Goal: Task Accomplishment & Management: Complete application form

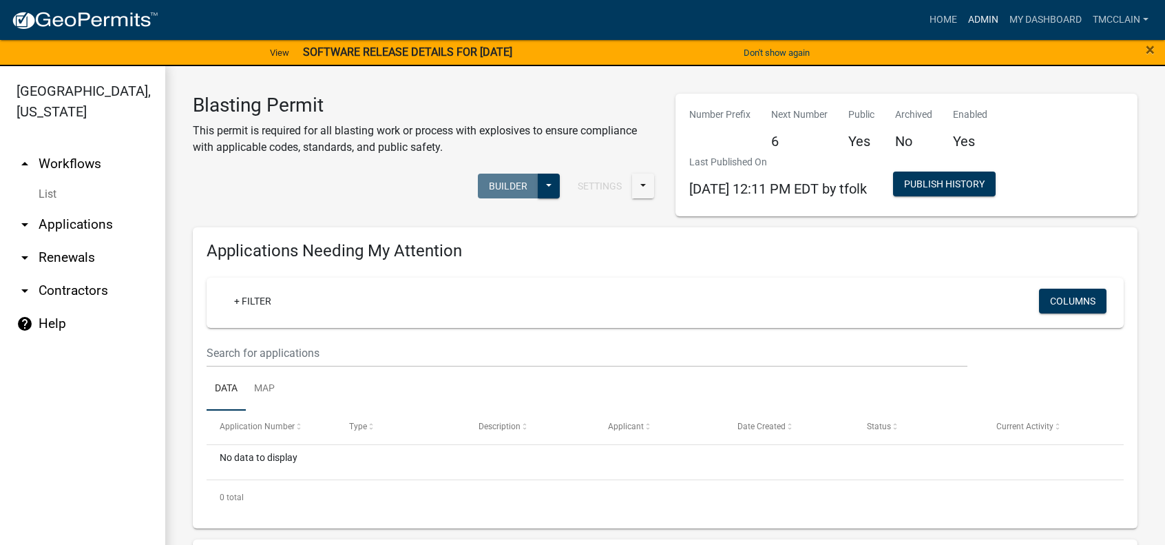
click at [987, 20] on link "Admin" at bounding box center [983, 20] width 41 height 26
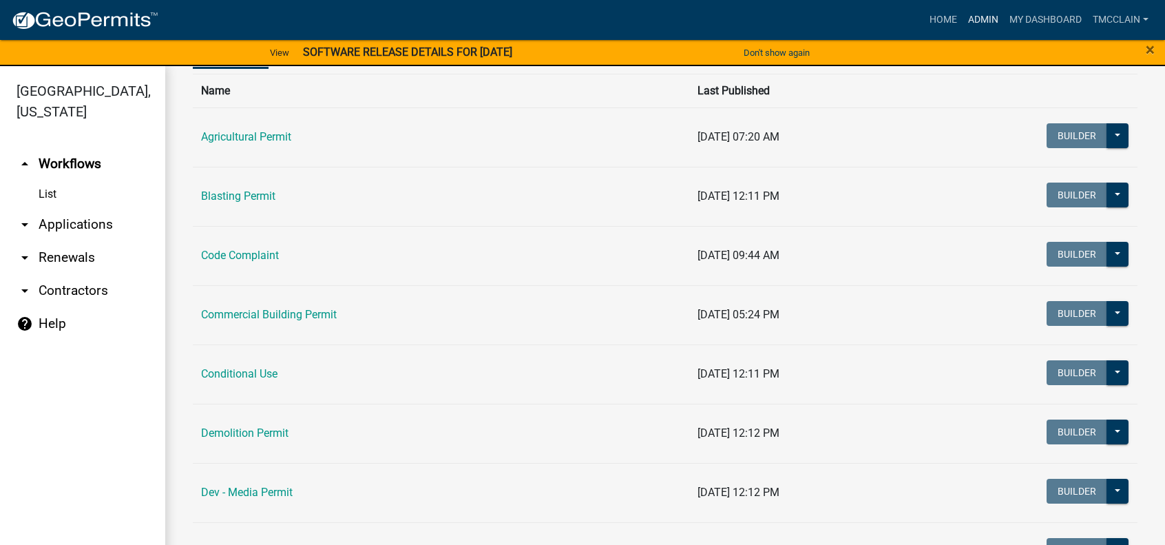
scroll to position [138, 0]
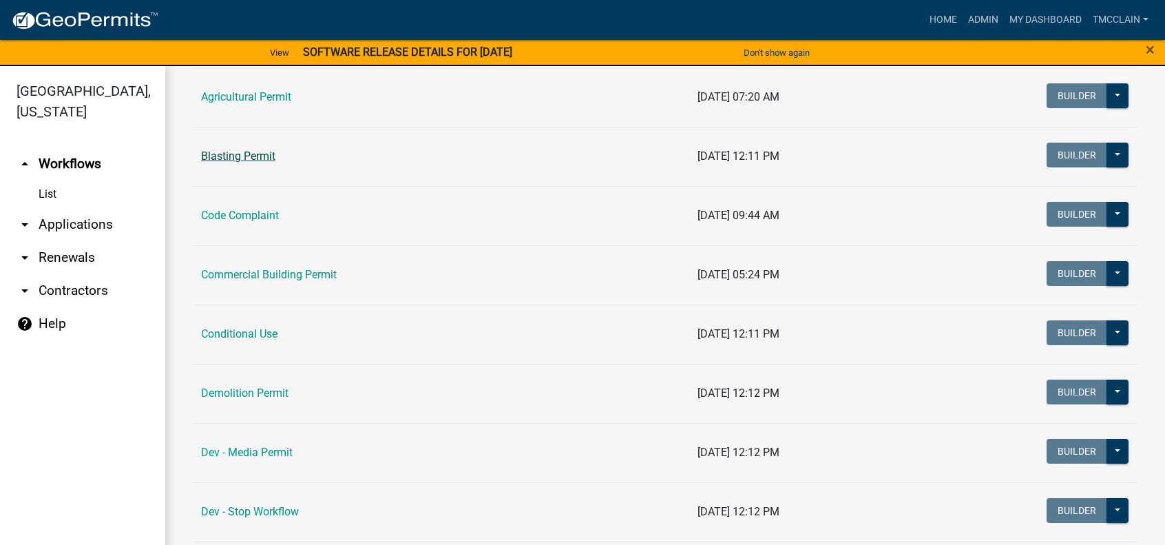
click at [240, 156] on link "Blasting Permit" at bounding box center [238, 155] width 74 height 13
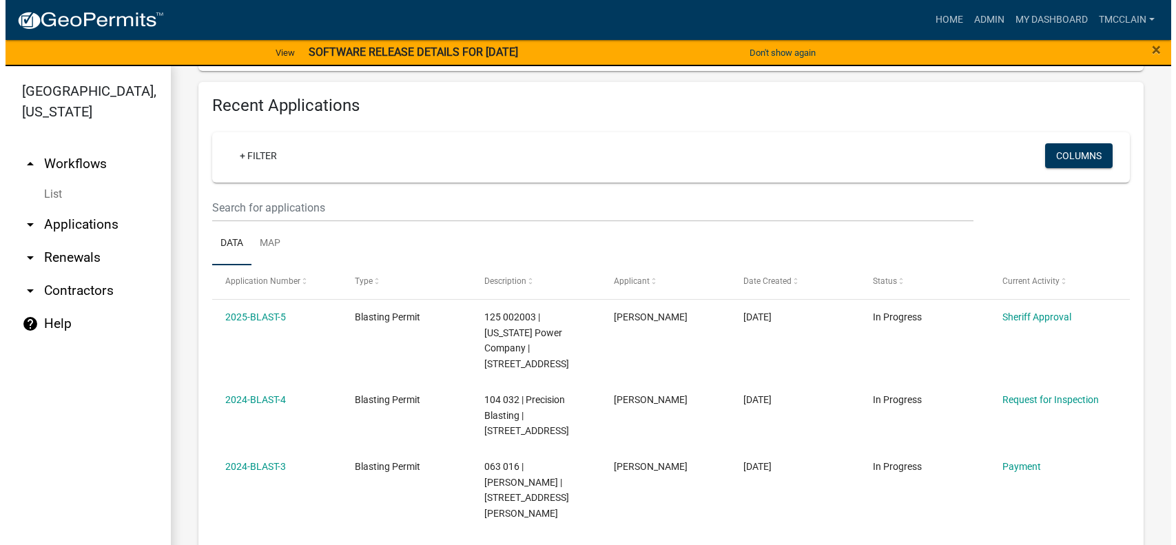
scroll to position [482, 0]
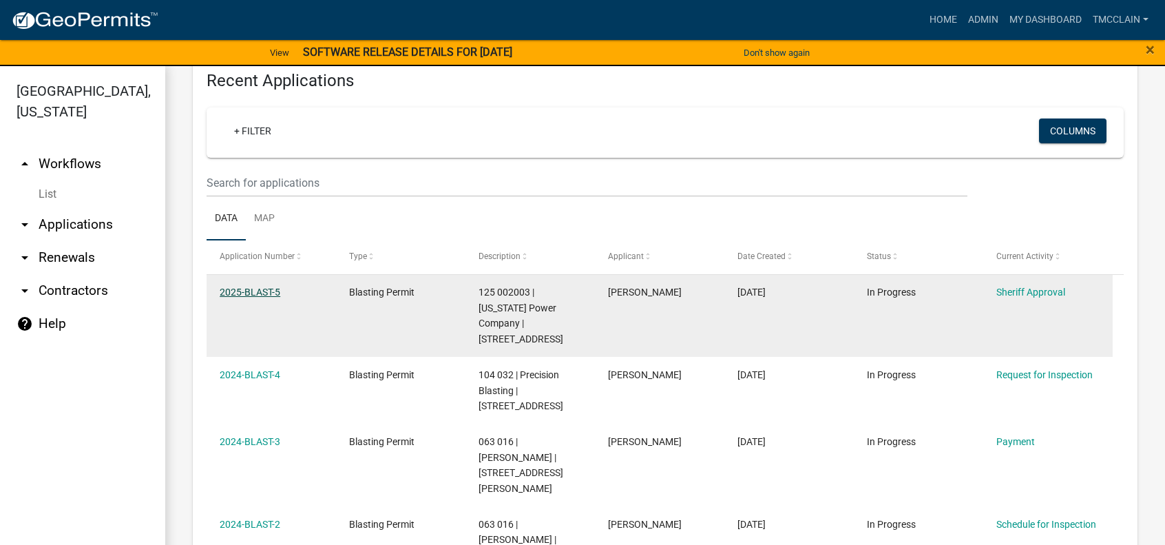
click at [247, 289] on link "2025-BLAST-5" at bounding box center [250, 291] width 61 height 11
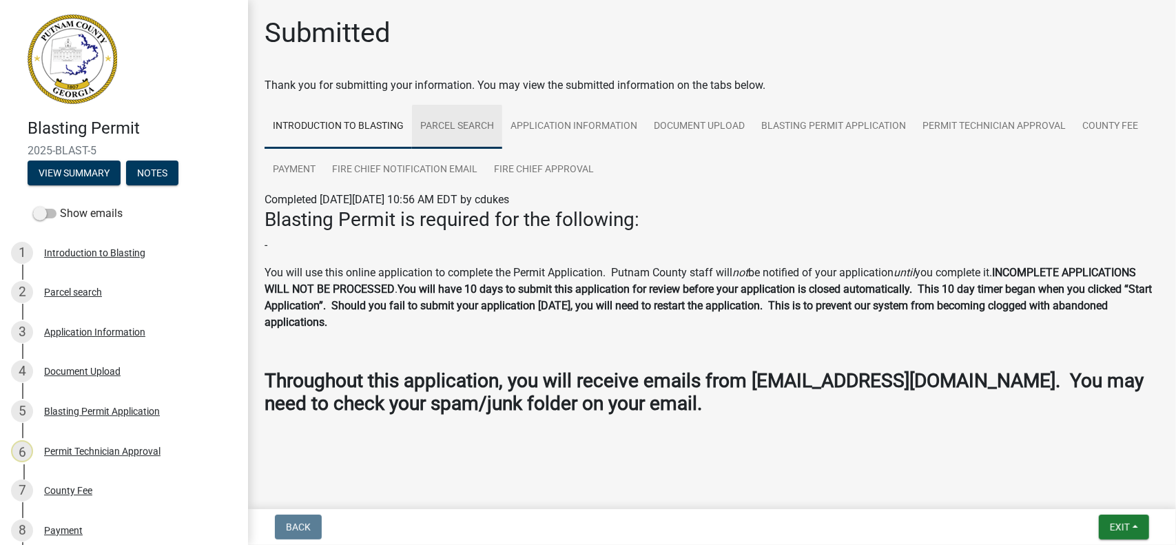
click at [446, 127] on link "Parcel search" at bounding box center [457, 127] width 90 height 44
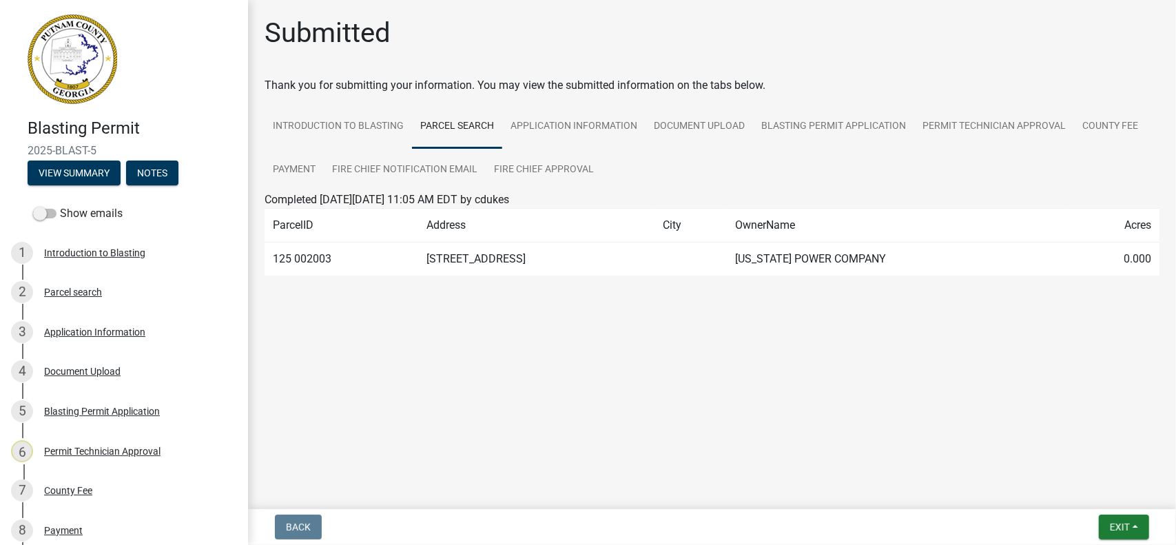
click at [317, 262] on td "125 002003" at bounding box center [341, 259] width 154 height 34
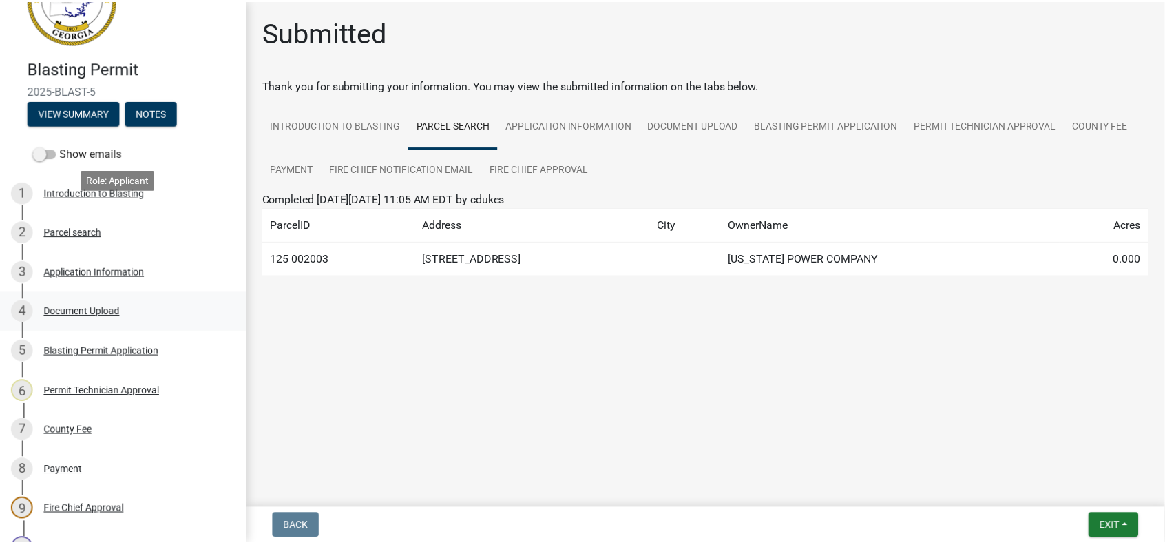
scroll to position [252, 0]
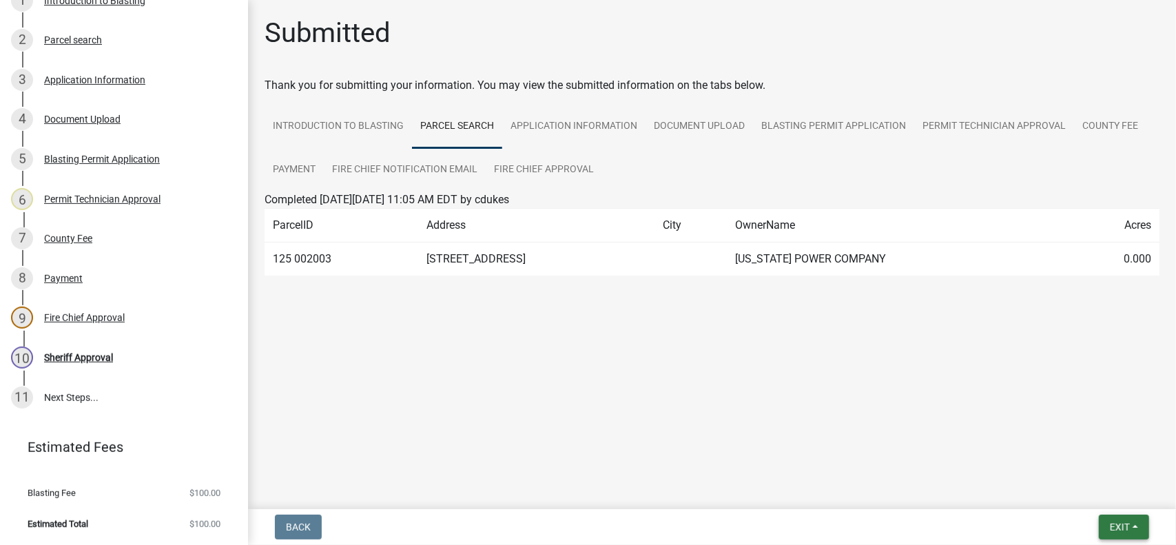
click at [1140, 524] on button "Exit" at bounding box center [1123, 526] width 50 height 25
click at [1098, 489] on button "Save & Exit" at bounding box center [1094, 490] width 110 height 33
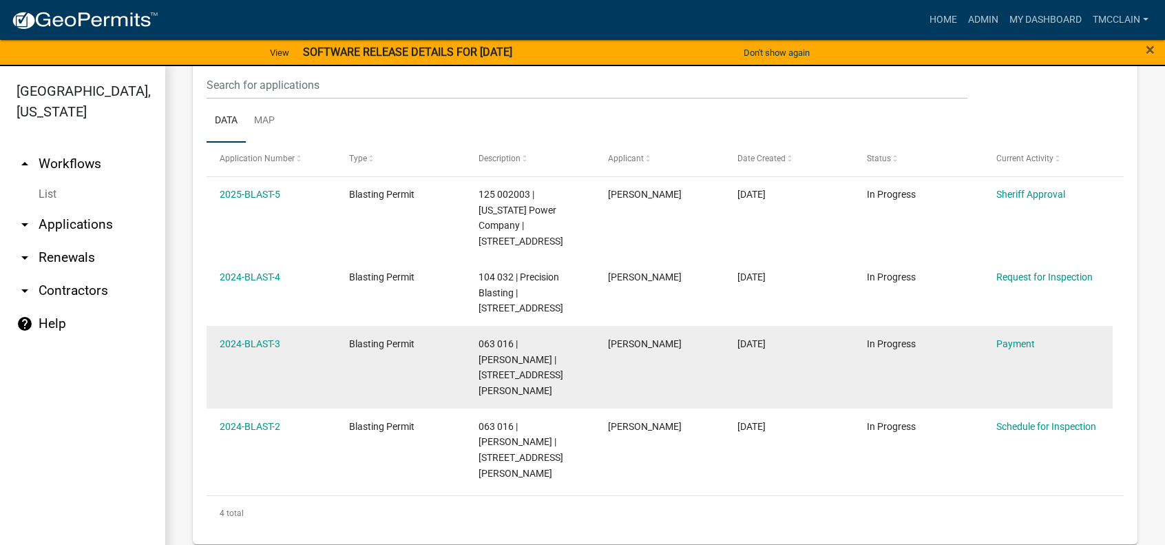
scroll to position [589, 0]
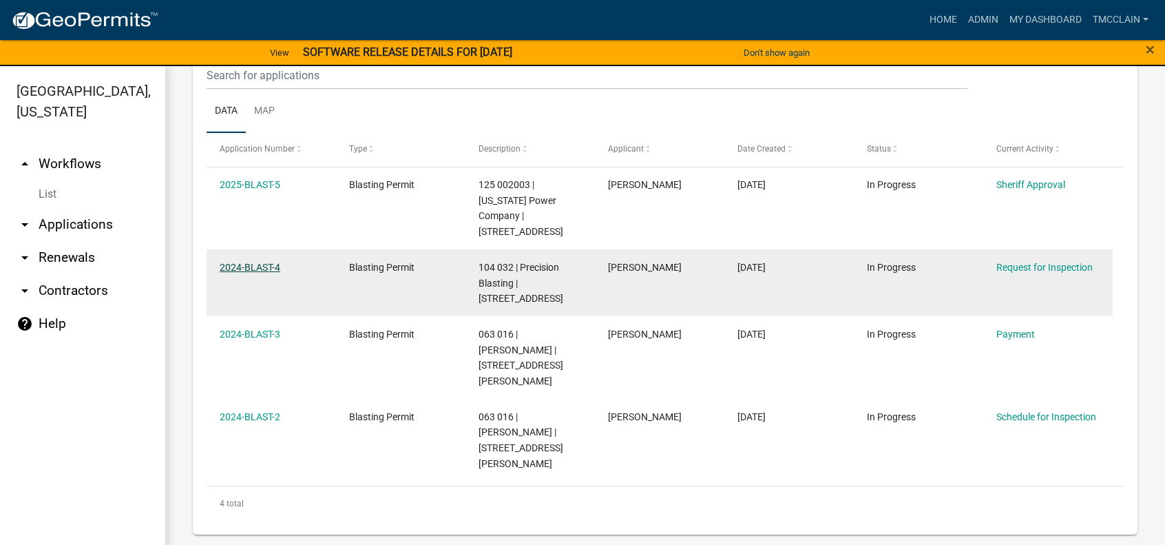
click at [251, 264] on link "2024-BLAST-4" at bounding box center [250, 267] width 61 height 11
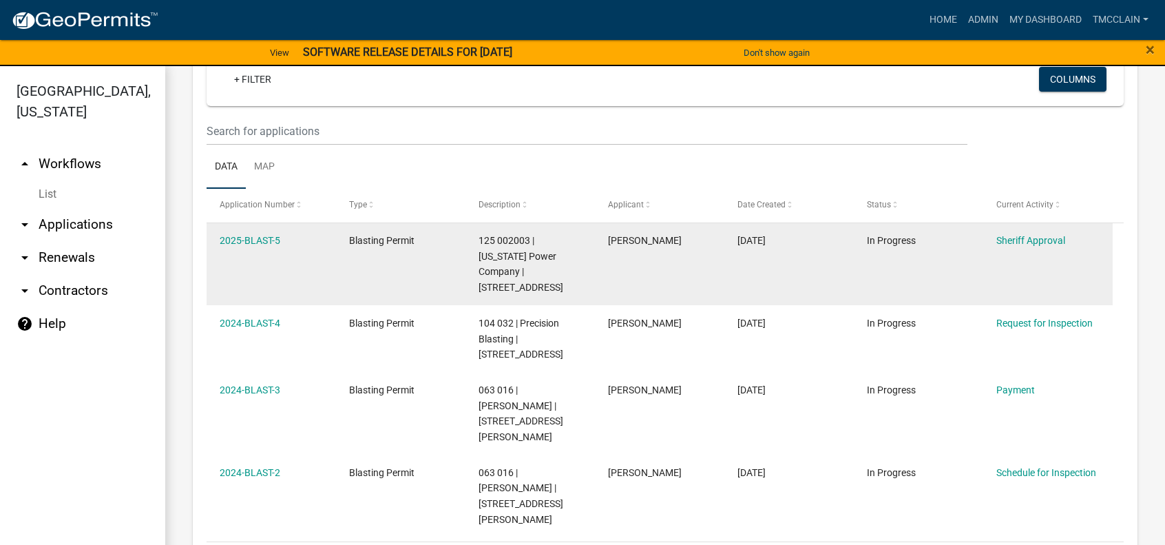
scroll to position [589, 0]
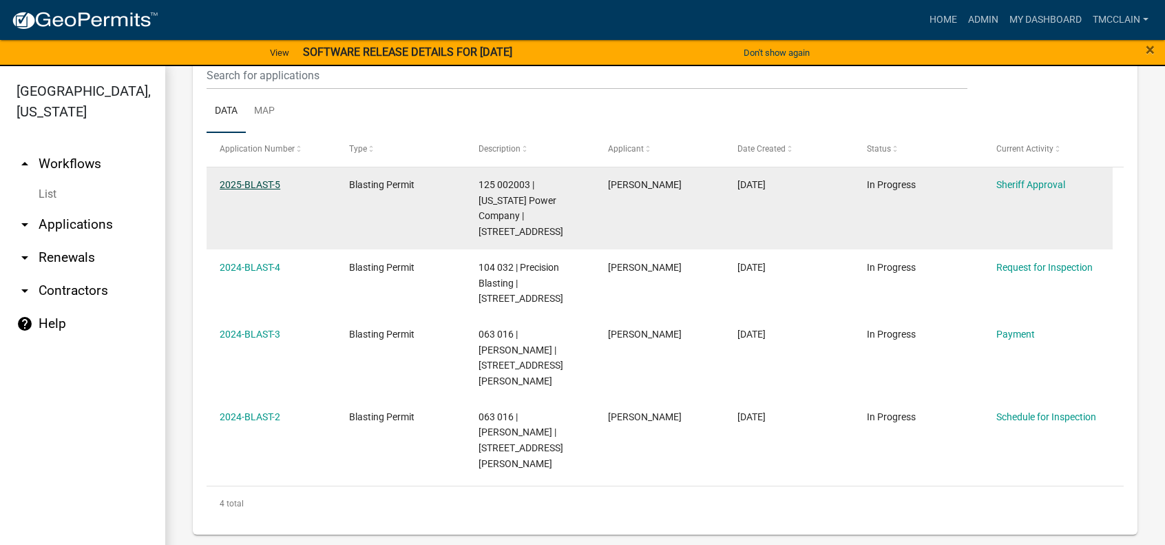
click at [261, 181] on link "2025-BLAST-5" at bounding box center [250, 184] width 61 height 11
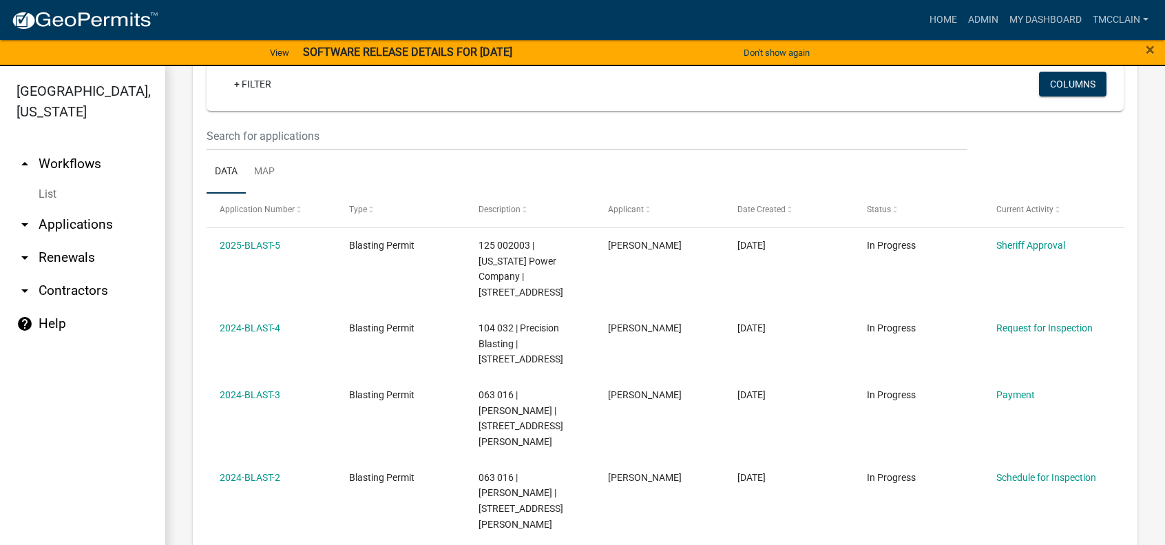
scroll to position [551, 0]
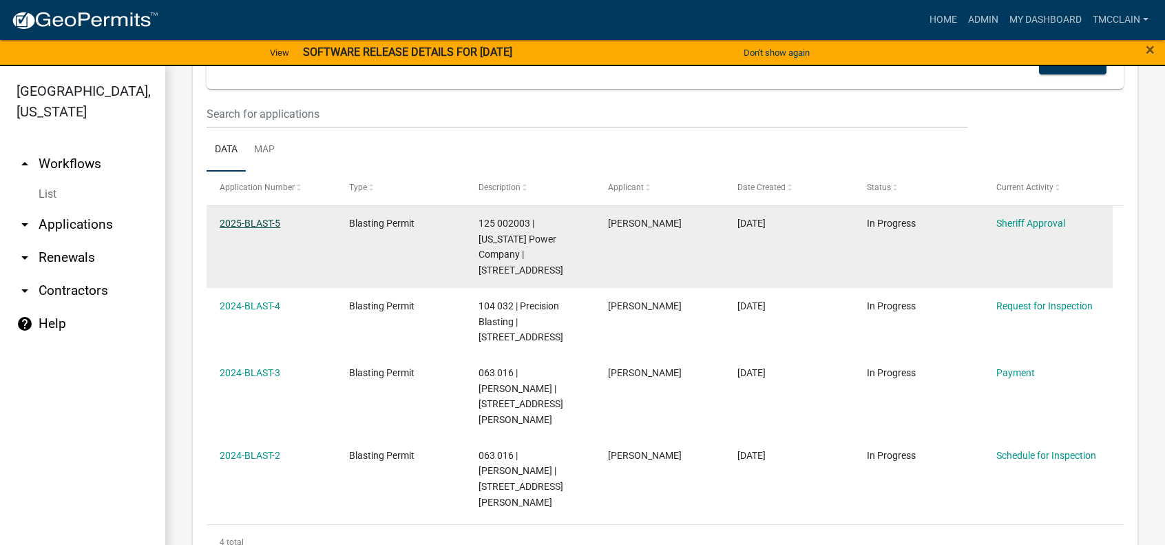
click at [246, 224] on link "2025-BLAST-5" at bounding box center [250, 223] width 61 height 11
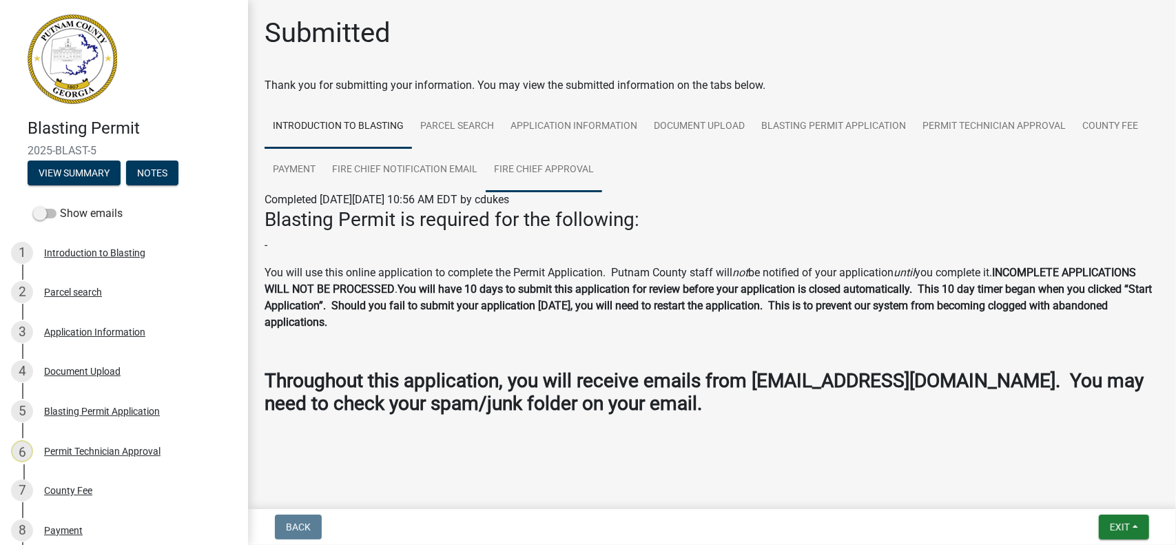
click at [527, 167] on link "Fire Chief Approval" at bounding box center [543, 170] width 116 height 44
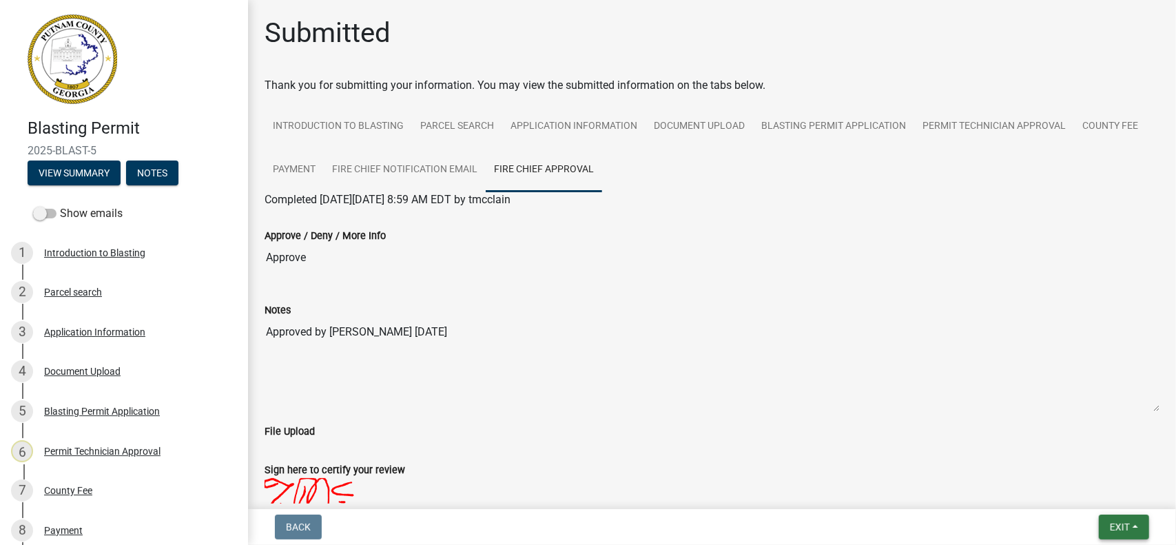
click at [1131, 527] on button "Exit" at bounding box center [1123, 526] width 50 height 25
click at [1093, 492] on button "Save & Exit" at bounding box center [1094, 490] width 110 height 33
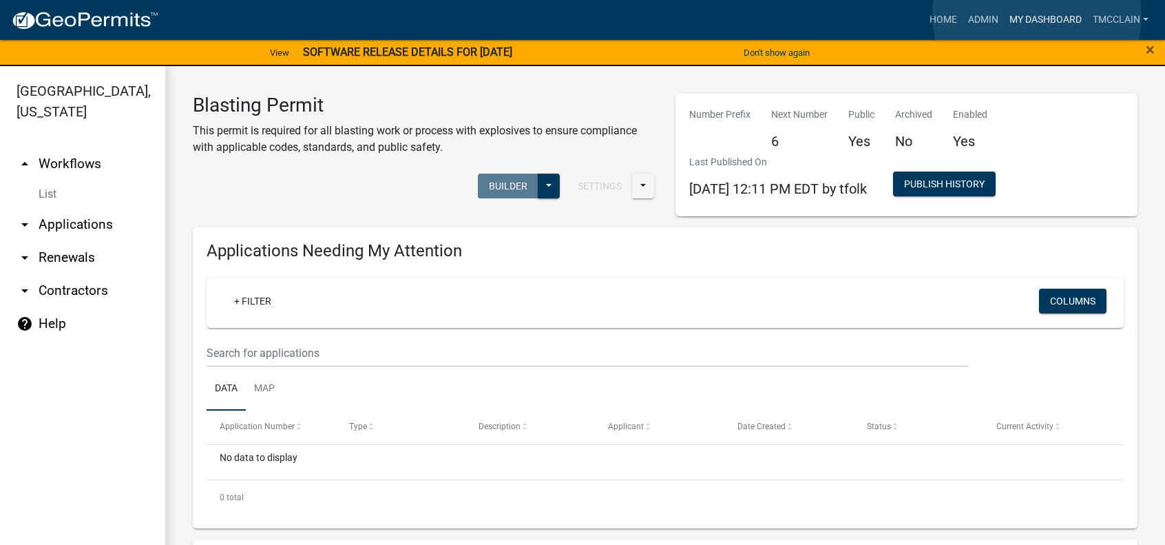
click at [1037, 16] on link "My Dashboard" at bounding box center [1045, 20] width 83 height 26
